Goal: Task Accomplishment & Management: Manage account settings

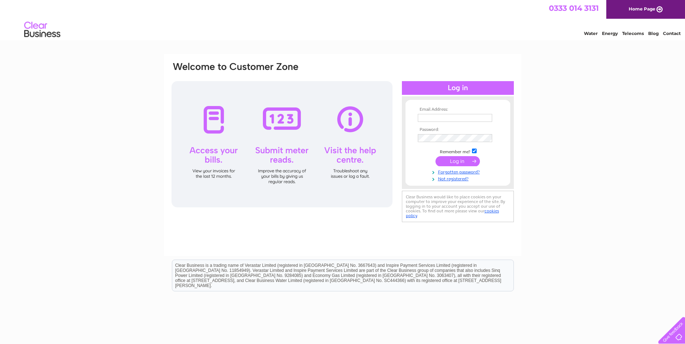
type input "accounts@grangequarry.co.uk"
click at [454, 162] on input "submit" at bounding box center [457, 161] width 44 height 10
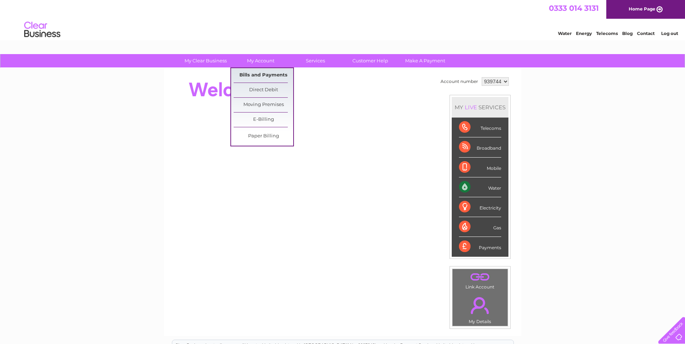
click at [257, 76] on link "Bills and Payments" at bounding box center [263, 75] width 60 height 14
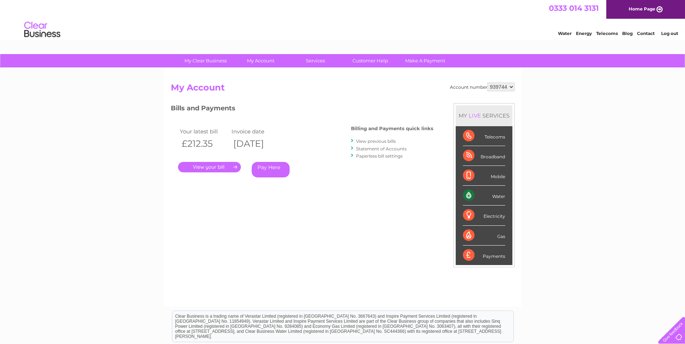
click at [228, 168] on link "." at bounding box center [209, 167] width 63 height 10
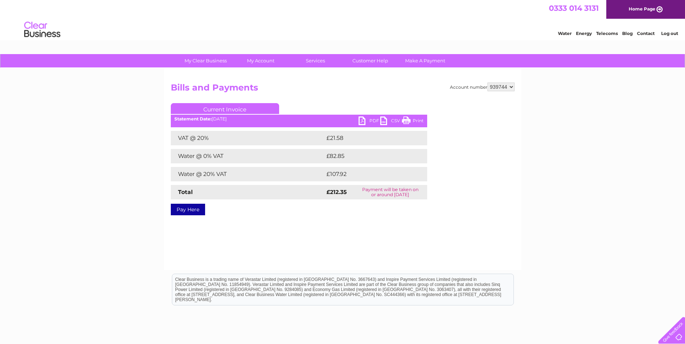
click at [369, 118] on link "PDF" at bounding box center [369, 122] width 22 height 10
click at [676, 31] on link "Log out" at bounding box center [669, 33] width 17 height 5
